Goal: Task Accomplishment & Management: Manage account settings

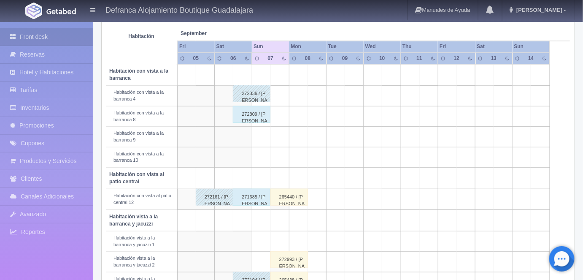
scroll to position [149, 0]
click at [244, 111] on div "272809 / Luis Xavier Lozano Fernandez" at bounding box center [252, 114] width 38 height 17
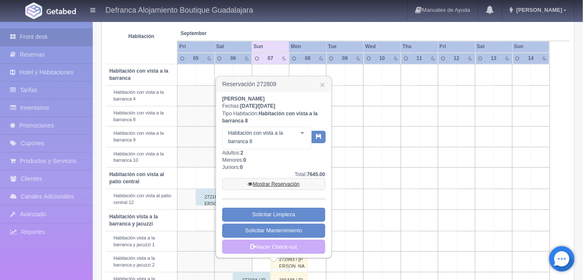
click at [271, 181] on link "Mostrar Reservación" at bounding box center [273, 184] width 103 height 12
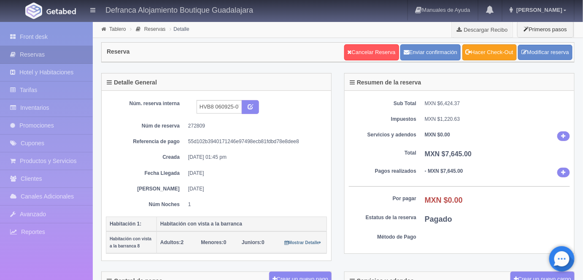
click at [490, 58] on link "Hacer Check-Out" at bounding box center [490, 52] width 54 height 16
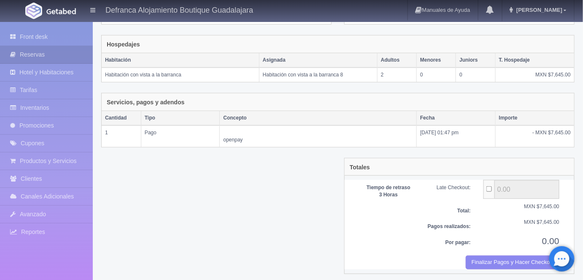
scroll to position [130, 0]
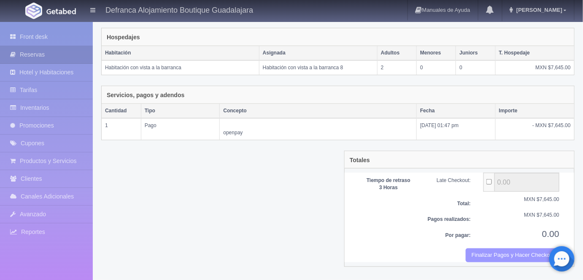
click at [500, 252] on button "Finalizar Pagos y Hacer Checkout" at bounding box center [513, 255] width 94 height 14
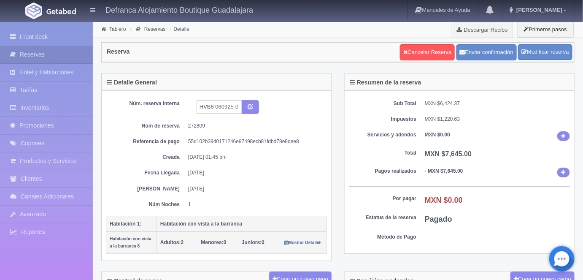
click at [117, 29] on link "Tablero" at bounding box center [117, 29] width 16 height 6
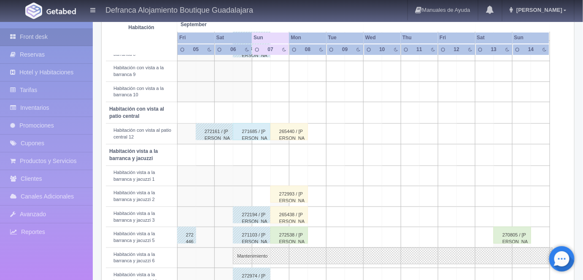
scroll to position [228, 0]
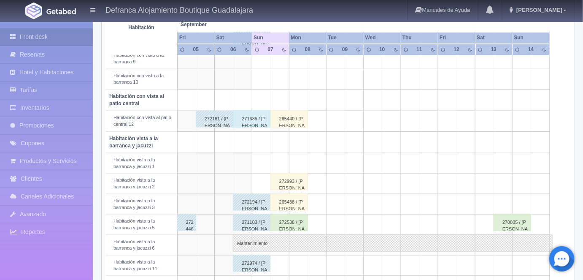
click at [248, 116] on div "271685 / [PERSON_NAME]" at bounding box center [252, 119] width 38 height 17
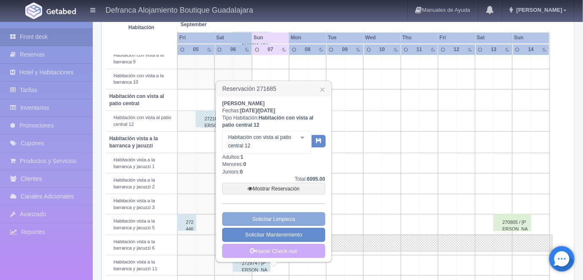
click at [267, 217] on link "Solicitar Limpieza" at bounding box center [273, 219] width 103 height 14
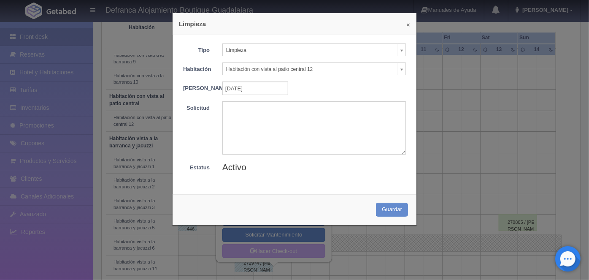
click at [407, 26] on button "×" at bounding box center [409, 25] width 4 height 6
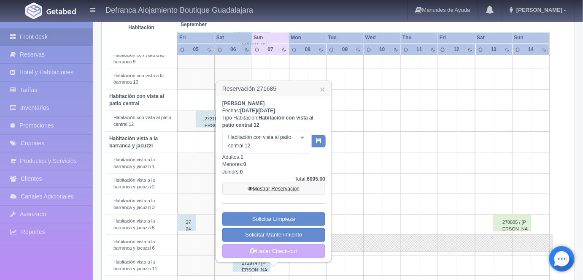
click at [269, 185] on link "Mostrar Reservación" at bounding box center [273, 189] width 103 height 12
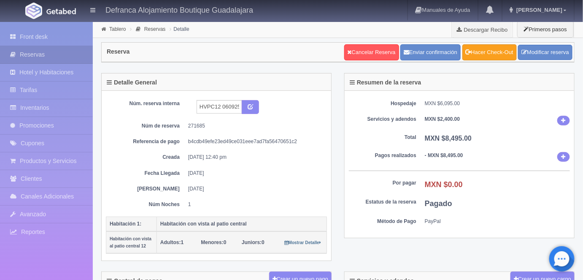
click at [492, 51] on link "Hacer Check-Out" at bounding box center [490, 52] width 54 height 16
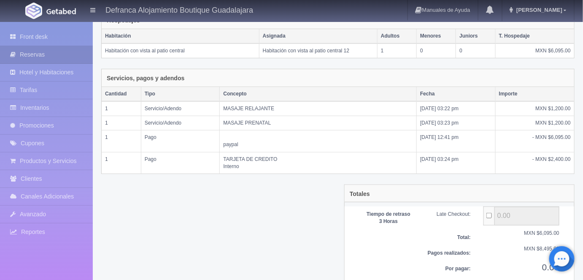
scroll to position [173, 0]
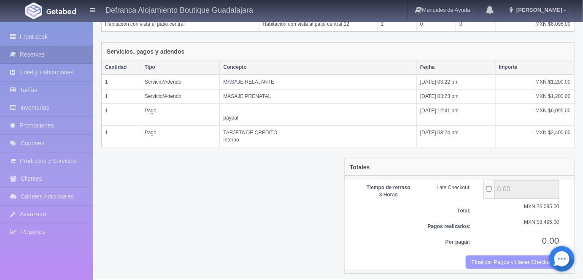
click at [484, 259] on button "Finalizar Pagos y Hacer Checkout" at bounding box center [513, 262] width 94 height 14
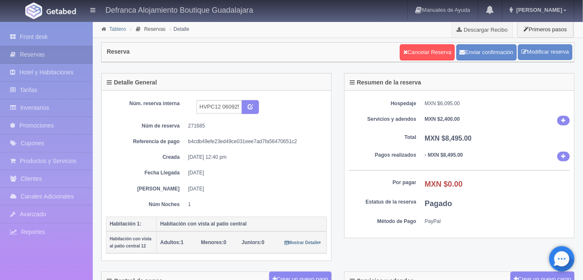
click at [120, 27] on link "Tablero" at bounding box center [117, 29] width 16 height 6
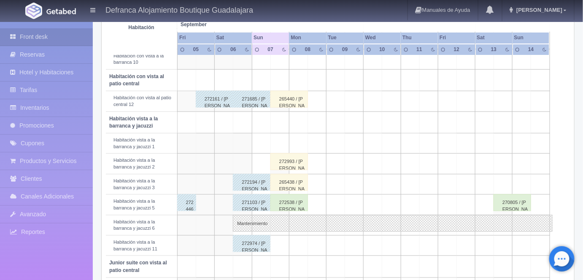
scroll to position [247, 0]
click at [289, 99] on div "265440 / [PERSON_NAME] [PERSON_NAME]" at bounding box center [290, 99] width 38 height 17
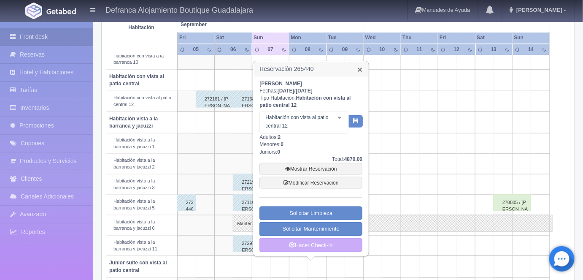
click at [363, 72] on link "×" at bounding box center [360, 69] width 5 height 9
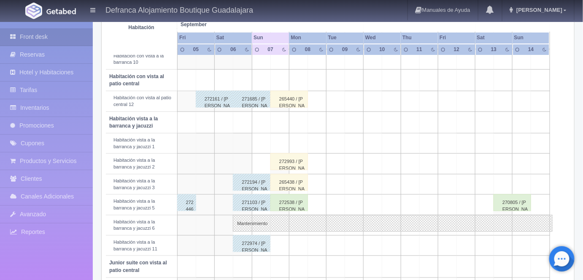
click at [291, 160] on div "272993 / [PERSON_NAME]" at bounding box center [290, 161] width 38 height 17
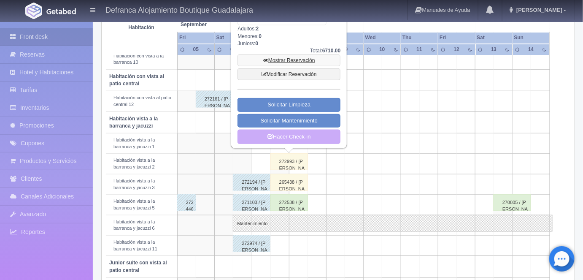
click at [287, 57] on link "Mostrar Reservación" at bounding box center [289, 60] width 103 height 12
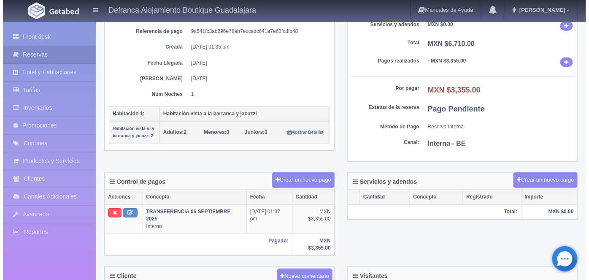
scroll to position [116, 0]
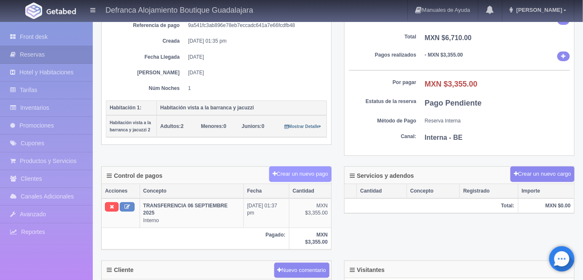
click at [298, 172] on button "Crear un nuevo pago" at bounding box center [300, 174] width 62 height 16
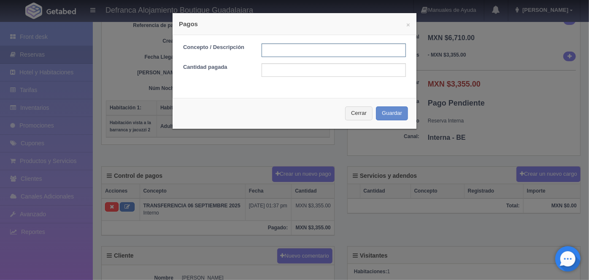
click at [273, 49] on input "text" at bounding box center [334, 50] width 144 height 14
type input "HOSPEDAJE PAGADO CON TARJETA"
click at [271, 70] on input "text" at bounding box center [334, 70] width 144 height 14
type input "3355.00"
click at [385, 113] on button "Guardar" at bounding box center [392, 113] width 32 height 14
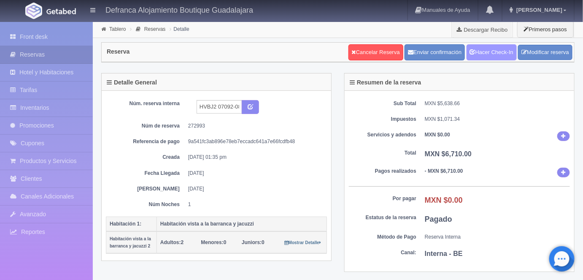
click at [492, 53] on link "Hacer Check-In" at bounding box center [492, 52] width 50 height 16
click at [114, 29] on link "Tablero" at bounding box center [117, 29] width 16 height 6
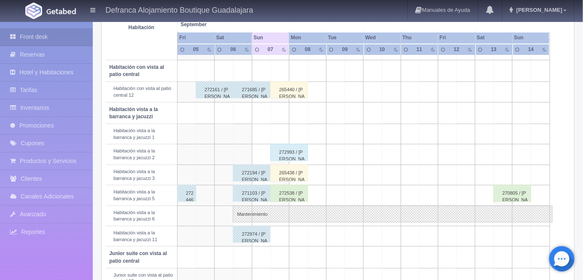
scroll to position [257, 0]
click at [289, 168] on div "265438 / [PERSON_NAME]" at bounding box center [290, 172] width 38 height 17
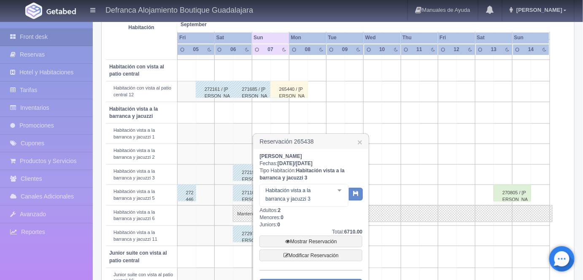
click at [339, 192] on div at bounding box center [339, 190] width 17 height 13
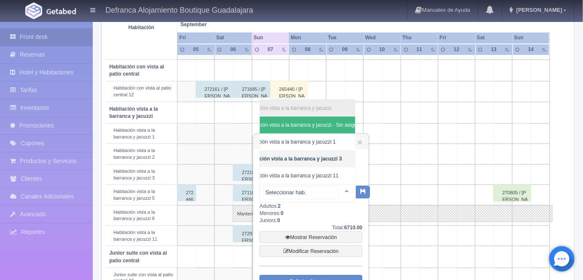
scroll to position [0, 22]
click at [338, 122] on span "Habitación vista a la barranca y jacuzzi - Sin asignar" at bounding box center [301, 125] width 117 height 6
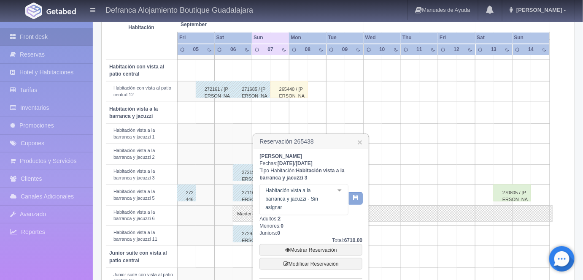
click at [357, 195] on icon "button" at bounding box center [355, 197] width 5 height 5
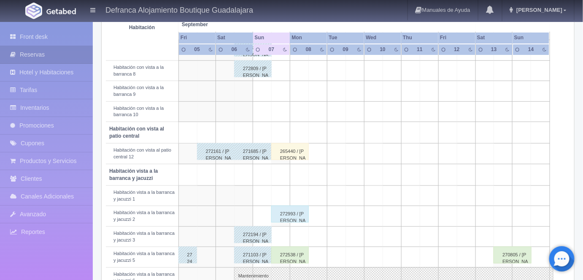
scroll to position [232, 0]
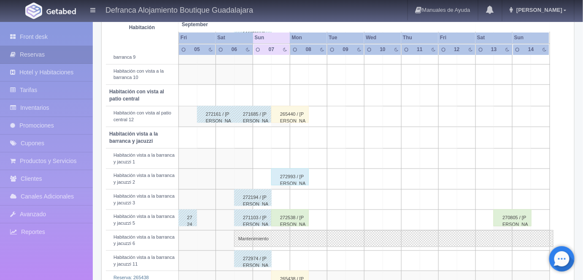
click at [294, 220] on div "272538 / [PERSON_NAME]" at bounding box center [290, 217] width 38 height 17
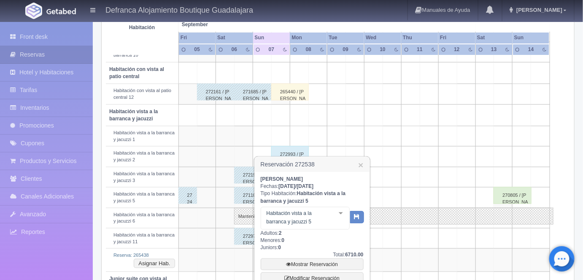
scroll to position [257, 0]
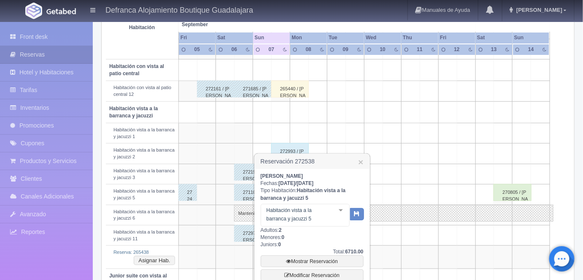
click at [343, 206] on div at bounding box center [341, 210] width 17 height 13
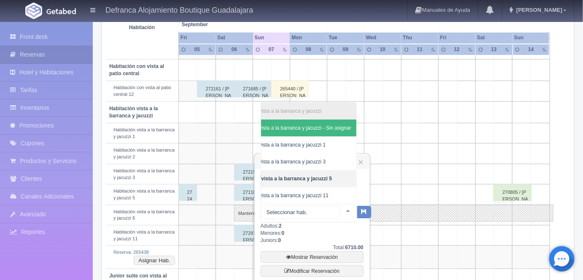
scroll to position [0, 35]
click at [320, 159] on span "Habitación vista a la barranca y jacuzzi 3" at bounding box center [280, 162] width 92 height 6
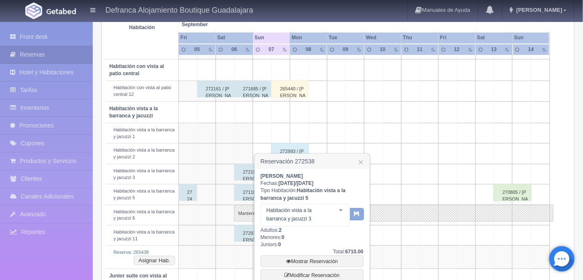
click at [358, 214] on icon "button" at bounding box center [357, 213] width 5 height 5
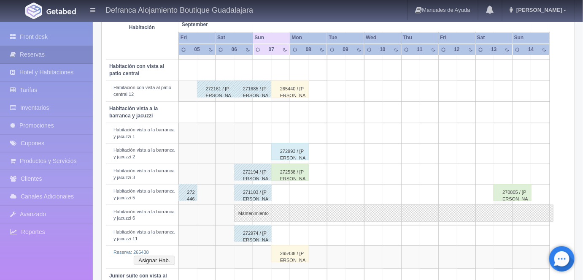
scroll to position [257, 0]
click at [296, 254] on div "265438 / Maria Araceli Martinez Mendoza" at bounding box center [290, 253] width 38 height 17
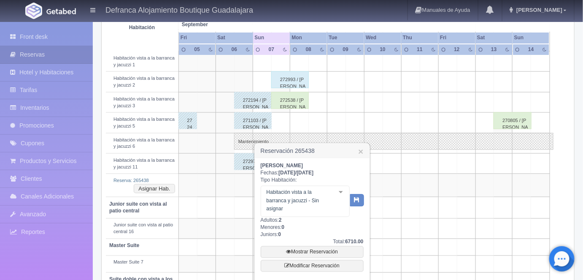
scroll to position [331, 0]
click at [338, 190] on div at bounding box center [341, 191] width 17 height 13
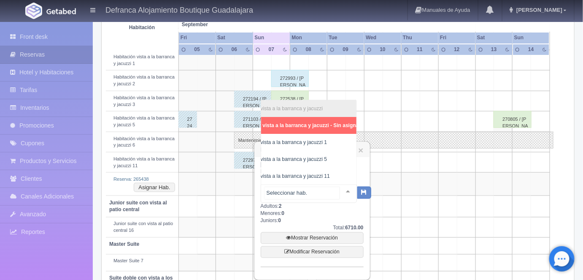
scroll to position [0, 34]
click at [309, 156] on span "Habitación vista a la barranca y jacuzzi 5" at bounding box center [278, 159] width 92 height 6
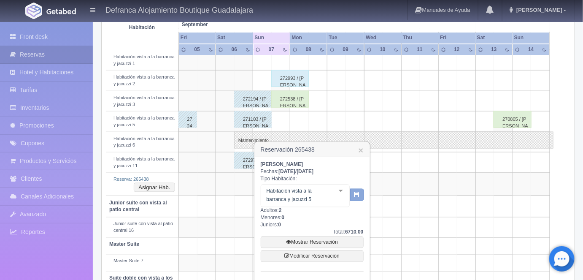
click at [357, 195] on icon "button" at bounding box center [357, 193] width 5 height 5
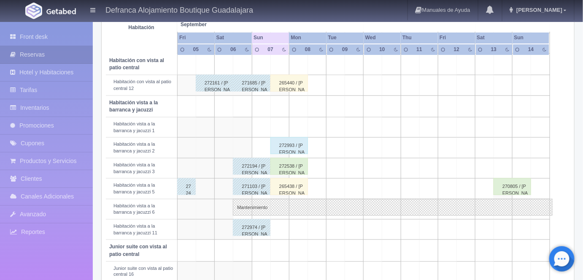
scroll to position [263, 0]
click at [292, 80] on div "265440 / [PERSON_NAME] [PERSON_NAME]" at bounding box center [290, 83] width 38 height 17
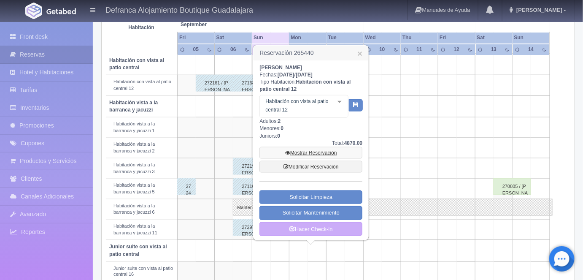
click at [308, 153] on link "Mostrar Reservación" at bounding box center [311, 153] width 103 height 12
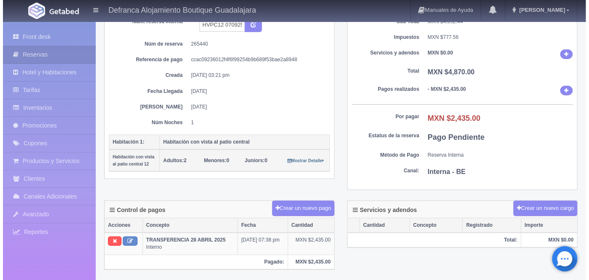
scroll to position [82, 0]
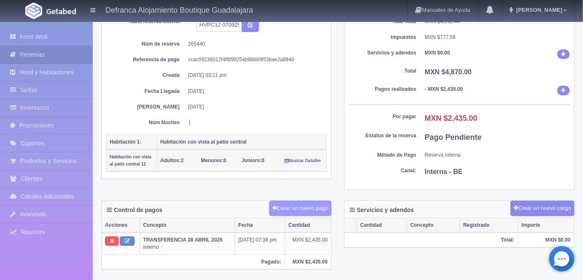
click at [308, 208] on button "Crear un nuevo pago" at bounding box center [300, 209] width 62 height 16
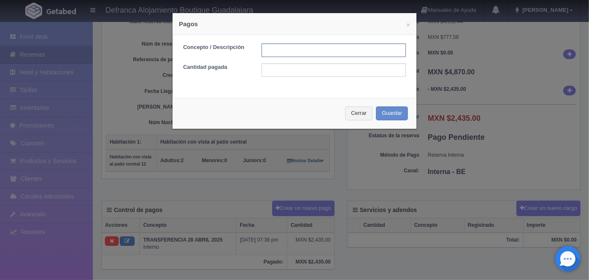
click at [271, 50] on input "text" at bounding box center [334, 50] width 144 height 14
type input "HOSPEDAJE PAGADO CON TARJETA"
click at [268, 70] on input "text" at bounding box center [334, 70] width 144 height 14
type input "4"
type input "2435.00"
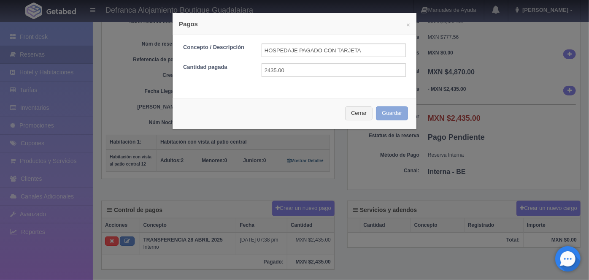
click at [386, 114] on button "Guardar" at bounding box center [392, 113] width 32 height 14
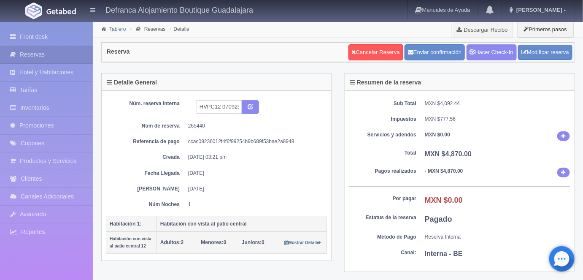
click at [112, 30] on link "Tablero" at bounding box center [117, 29] width 16 height 6
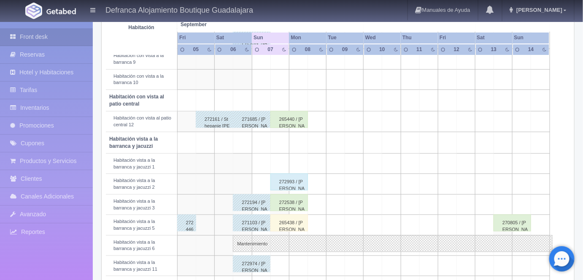
scroll to position [229, 0]
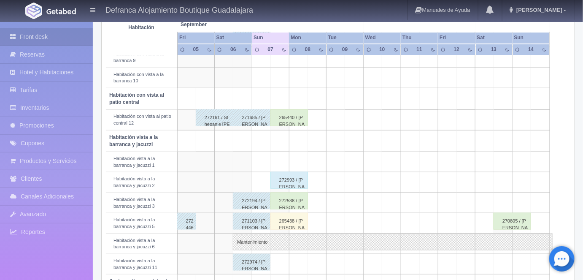
click at [290, 114] on div "265440 / [PERSON_NAME]" at bounding box center [290, 117] width 38 height 17
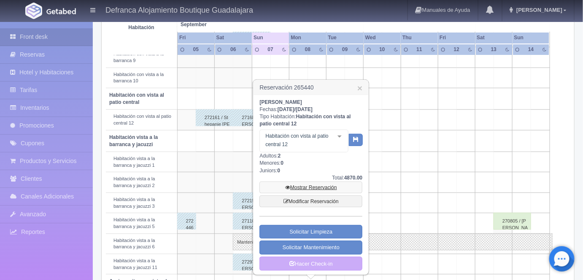
click at [314, 186] on link "Mostrar Reservación" at bounding box center [311, 188] width 103 height 12
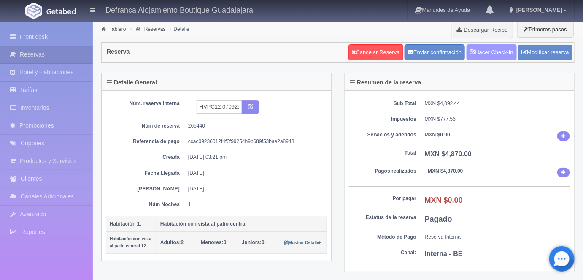
click at [488, 51] on link "Hacer Check-In" at bounding box center [492, 52] width 50 height 16
click at [112, 29] on link "Tablero" at bounding box center [117, 29] width 16 height 6
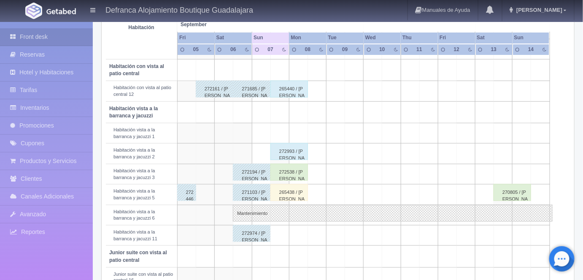
scroll to position [262, 0]
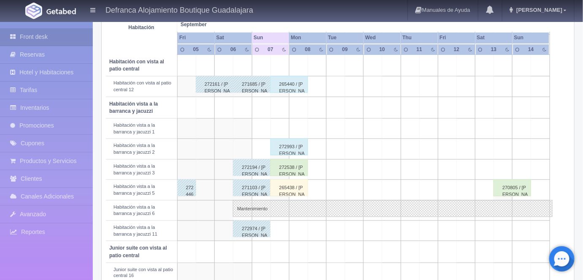
click at [295, 187] on div "265438 / Maria Araceli Martinez Mendoza" at bounding box center [290, 187] width 38 height 17
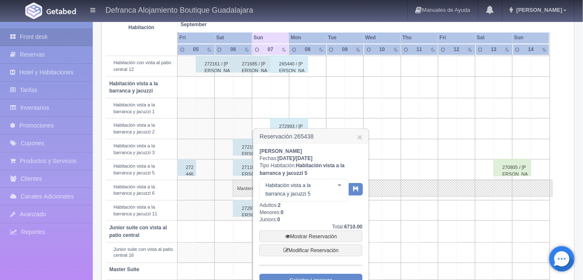
scroll to position [330, 0]
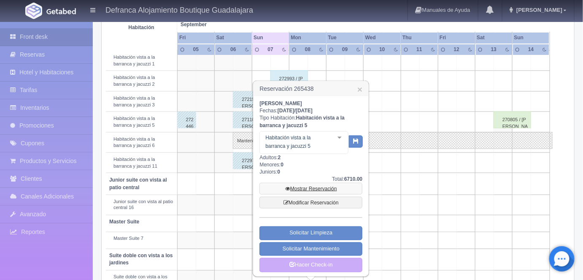
click at [307, 185] on link "Mostrar Reservación" at bounding box center [311, 189] width 103 height 12
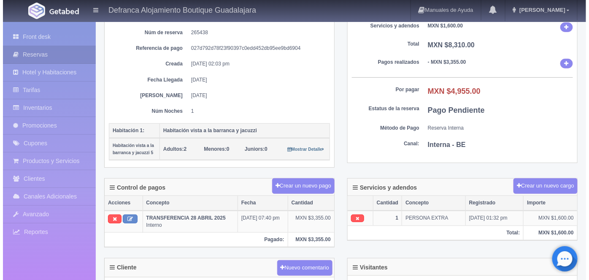
scroll to position [94, 0]
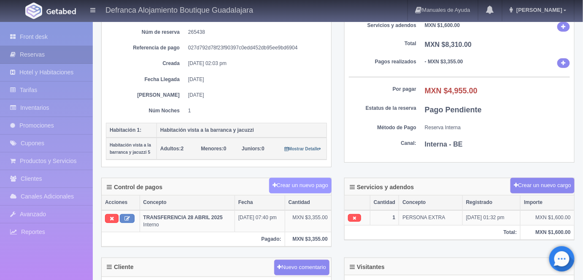
click at [303, 181] on button "Crear un nuevo pago" at bounding box center [300, 186] width 62 height 16
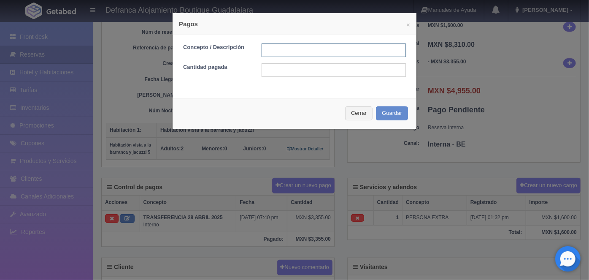
click at [269, 47] on input "text" at bounding box center [334, 50] width 144 height 14
type input "HOSPEDAJE PAGADO CON TARJETA"
click at [267, 72] on input "text" at bounding box center [334, 70] width 144 height 14
type input "4955.00"
click at [384, 111] on button "Guardar" at bounding box center [392, 113] width 32 height 14
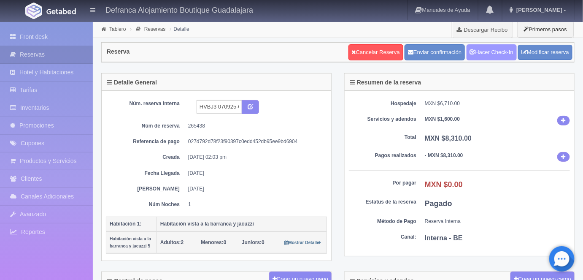
click at [491, 54] on link "Hacer Check-In" at bounding box center [492, 52] width 50 height 16
click at [114, 29] on link "Tablero" at bounding box center [117, 29] width 16 height 6
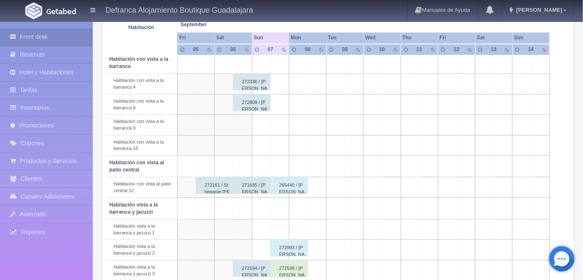
scroll to position [196, 0]
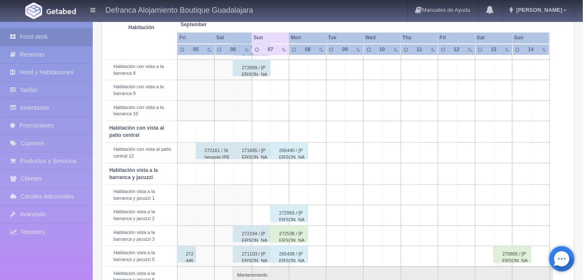
click at [287, 147] on div "265440 / [PERSON_NAME]" at bounding box center [290, 150] width 38 height 17
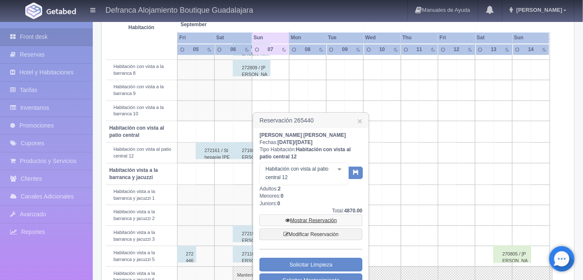
click at [308, 217] on link "Mostrar Reservación" at bounding box center [311, 220] width 103 height 12
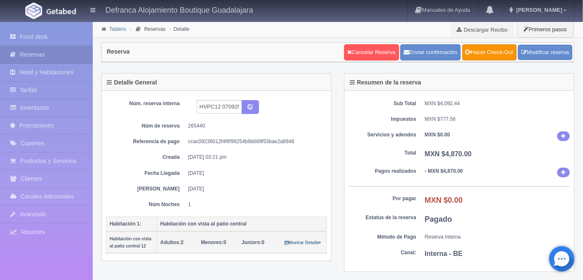
click at [118, 31] on link "Tablero" at bounding box center [117, 29] width 16 height 6
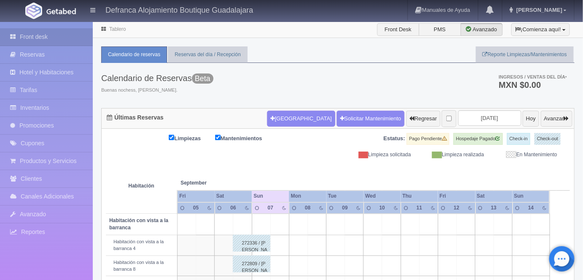
click at [359, 240] on td at bounding box center [354, 245] width 19 height 20
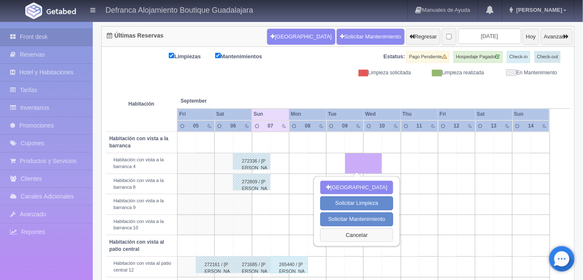
click at [352, 234] on button "Cancelar" at bounding box center [356, 235] width 73 height 14
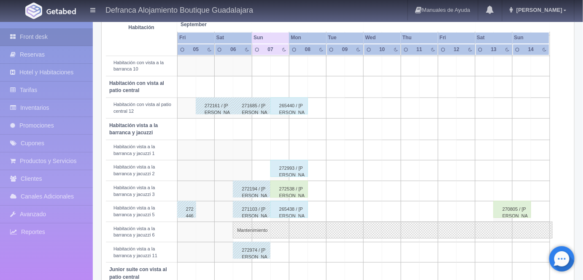
scroll to position [249, 0]
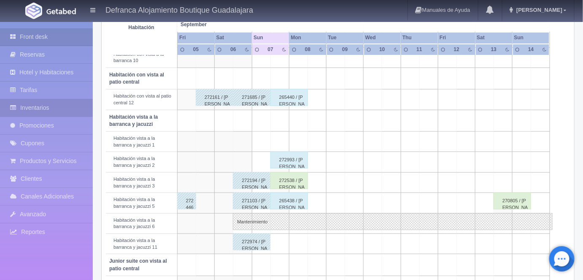
click at [35, 107] on link "Inventarios" at bounding box center [46, 107] width 93 height 17
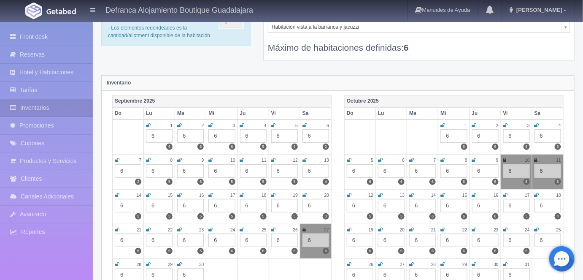
scroll to position [49, 0]
